Goal: Information Seeking & Learning: Learn about a topic

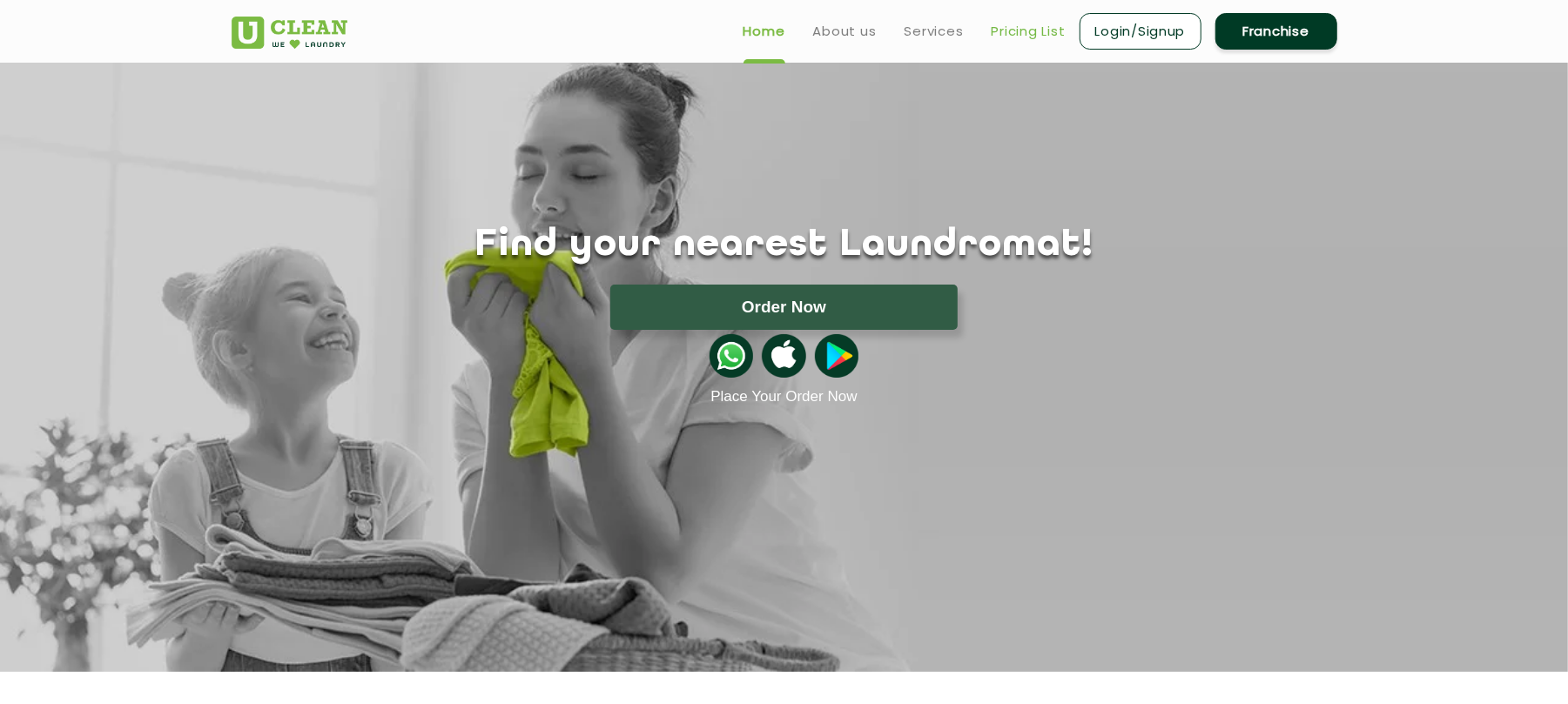
click at [1031, 25] on link "Pricing List" at bounding box center [1028, 31] width 74 height 21
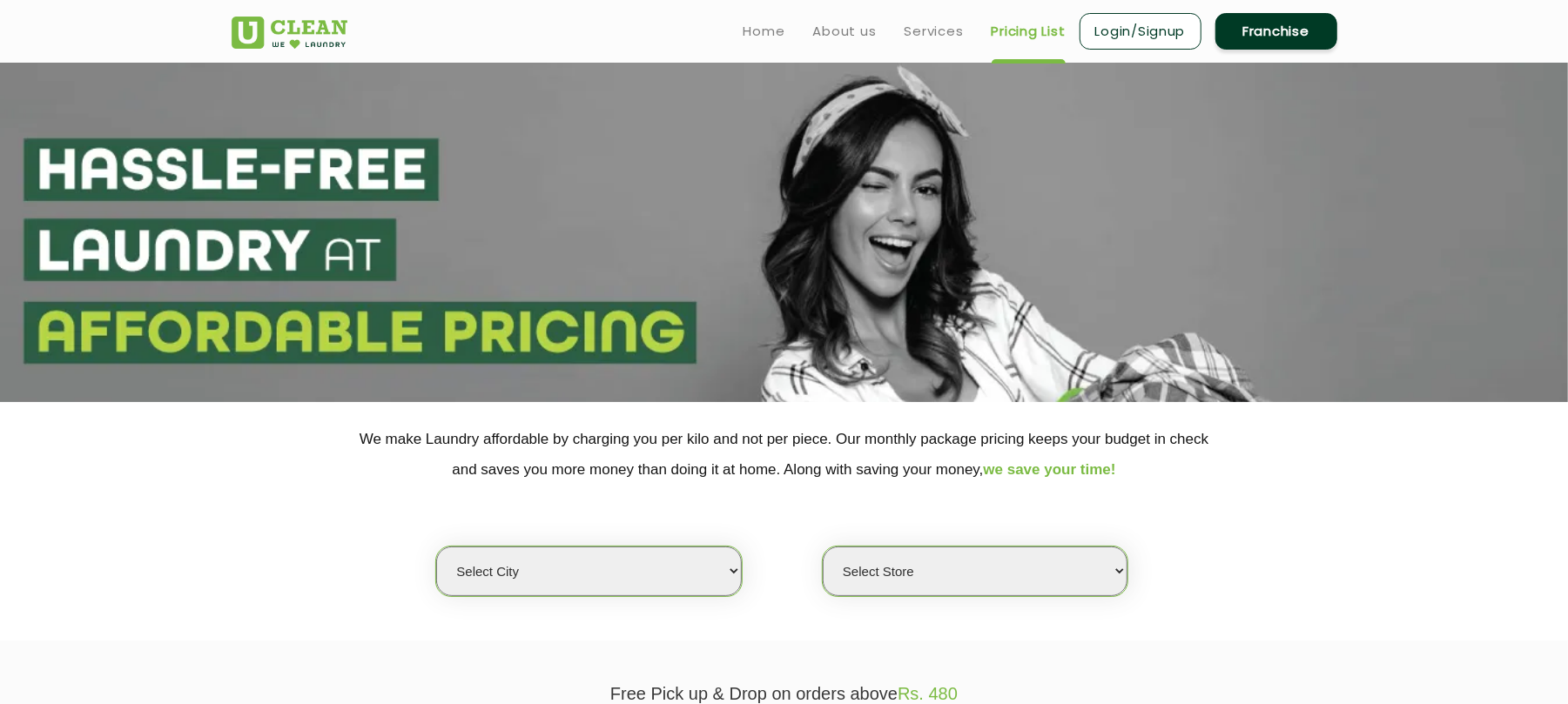
click at [652, 571] on select "Select city [GEOGRAPHIC_DATA] [GEOGRAPHIC_DATA] [GEOGRAPHIC_DATA] [GEOGRAPHIC_D…" at bounding box center [589, 571] width 305 height 50
select select "76"
click at [437, 546] on select "Select city [GEOGRAPHIC_DATA] [GEOGRAPHIC_DATA] [GEOGRAPHIC_DATA] [GEOGRAPHIC_D…" at bounding box center [589, 571] width 305 height 50
click at [1046, 575] on select "Select Store UClean Patia [GEOGRAPHIC_DATA] UClean Z1 Apartment [GEOGRAPHIC_DAT…" at bounding box center [975, 571] width 305 height 50
select select "402"
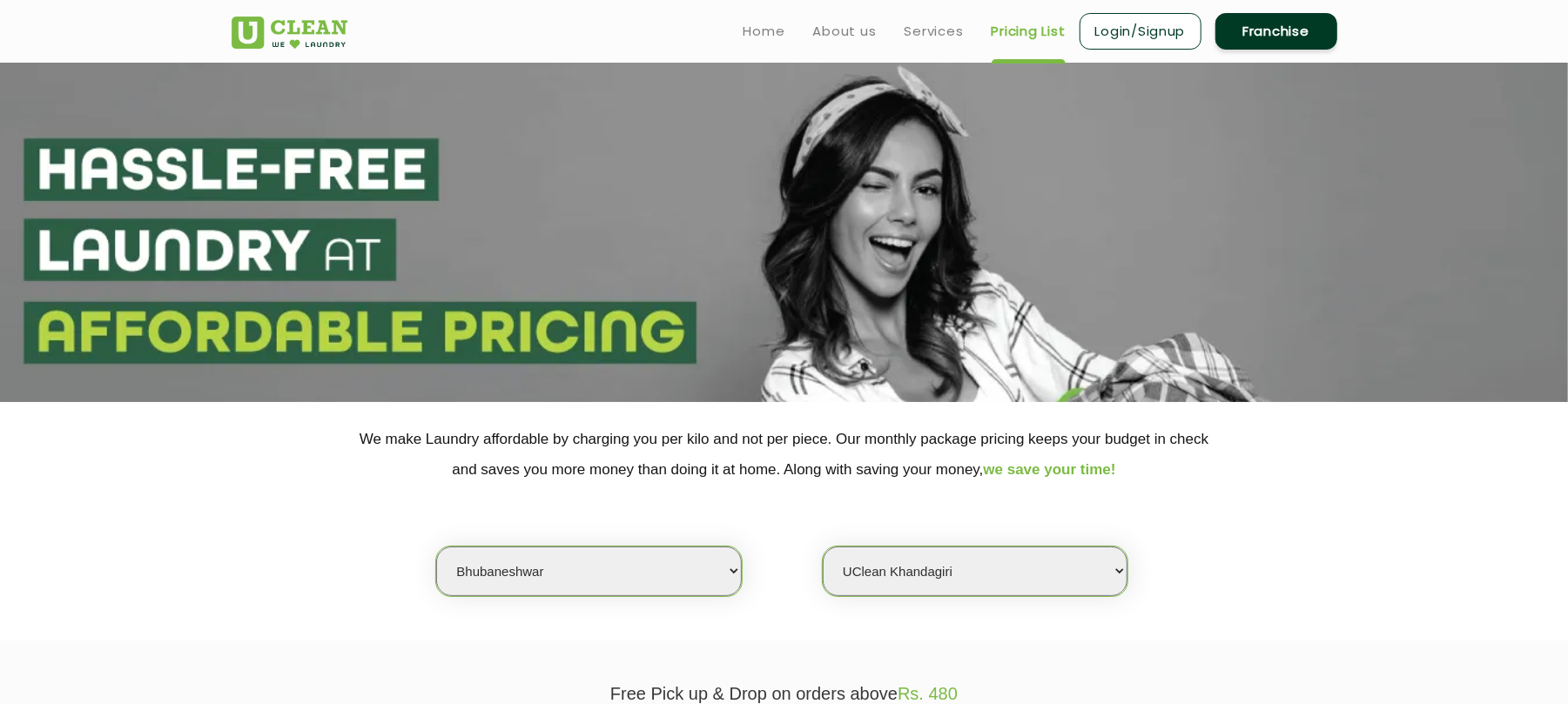
click at [822, 546] on select "Select Store UClean Patia [GEOGRAPHIC_DATA] UClean Z1 Apartment [GEOGRAPHIC_DAT…" at bounding box center [975, 571] width 305 height 50
drag, startPoint x: 1250, startPoint y: 541, endPoint x: 1024, endPoint y: 591, distance: 231.5
click at [1249, 541] on div "Select city [GEOGRAPHIC_DATA] [GEOGRAPHIC_DATA] [GEOGRAPHIC_DATA] [GEOGRAPHIC_D…" at bounding box center [784, 541] width 1131 height 113
